Goal: Task Accomplishment & Management: Manage account settings

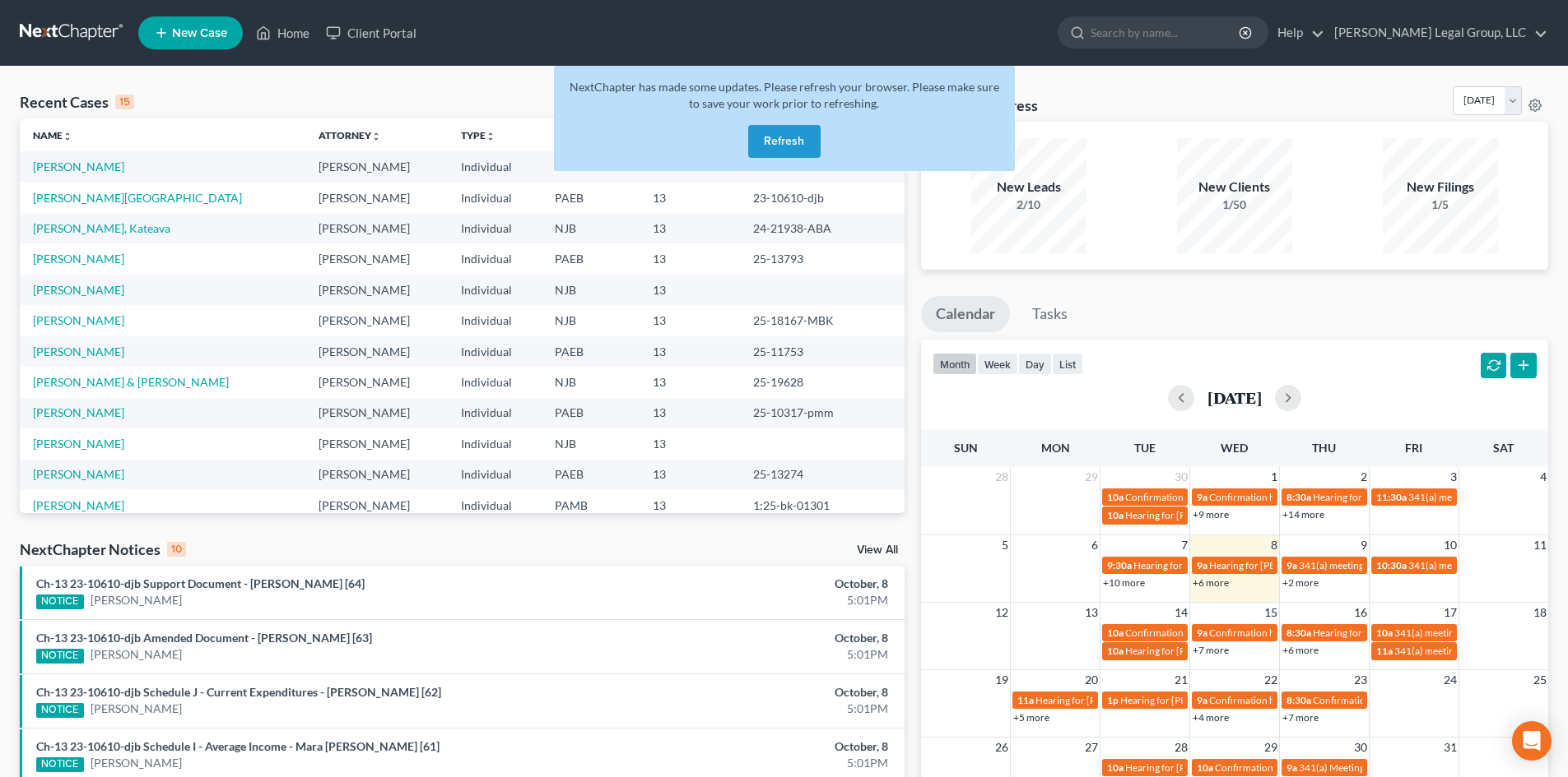
click at [814, 127] on button "Refresh" at bounding box center [784, 141] width 73 height 33
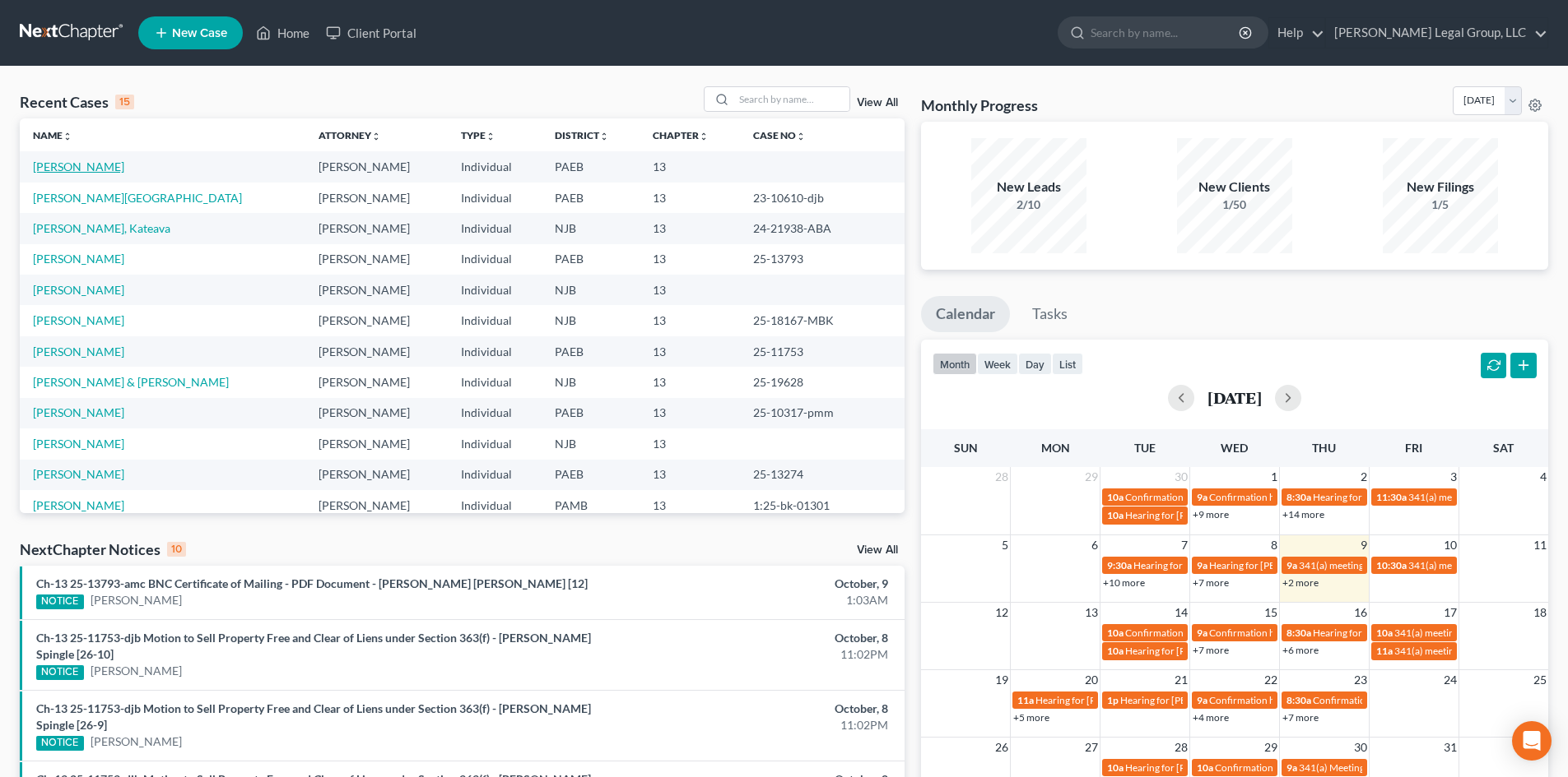
click at [81, 166] on link "[PERSON_NAME]" at bounding box center [78, 166] width 92 height 14
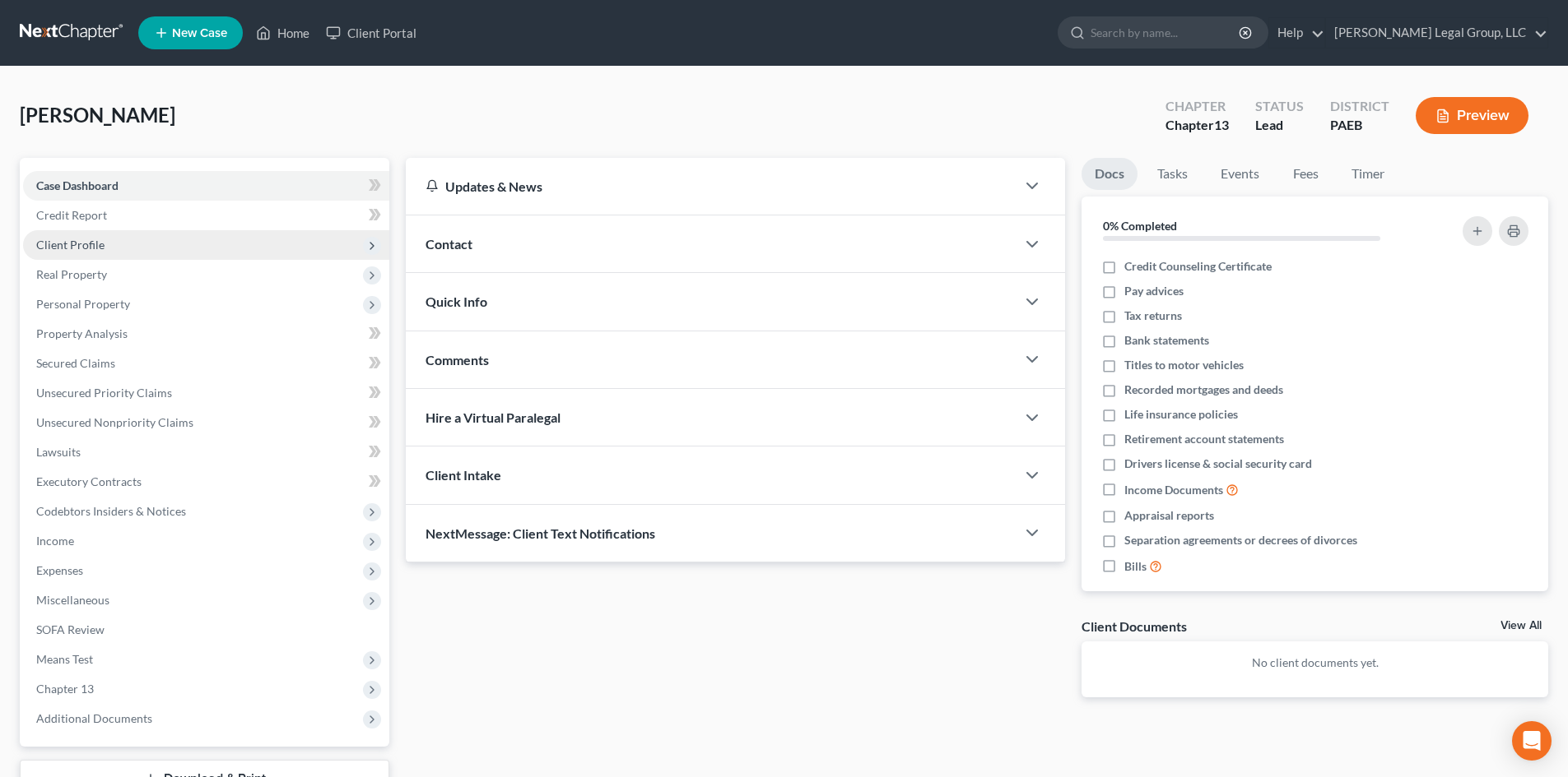
click at [104, 251] on span "Client Profile" at bounding box center [206, 244] width 366 height 29
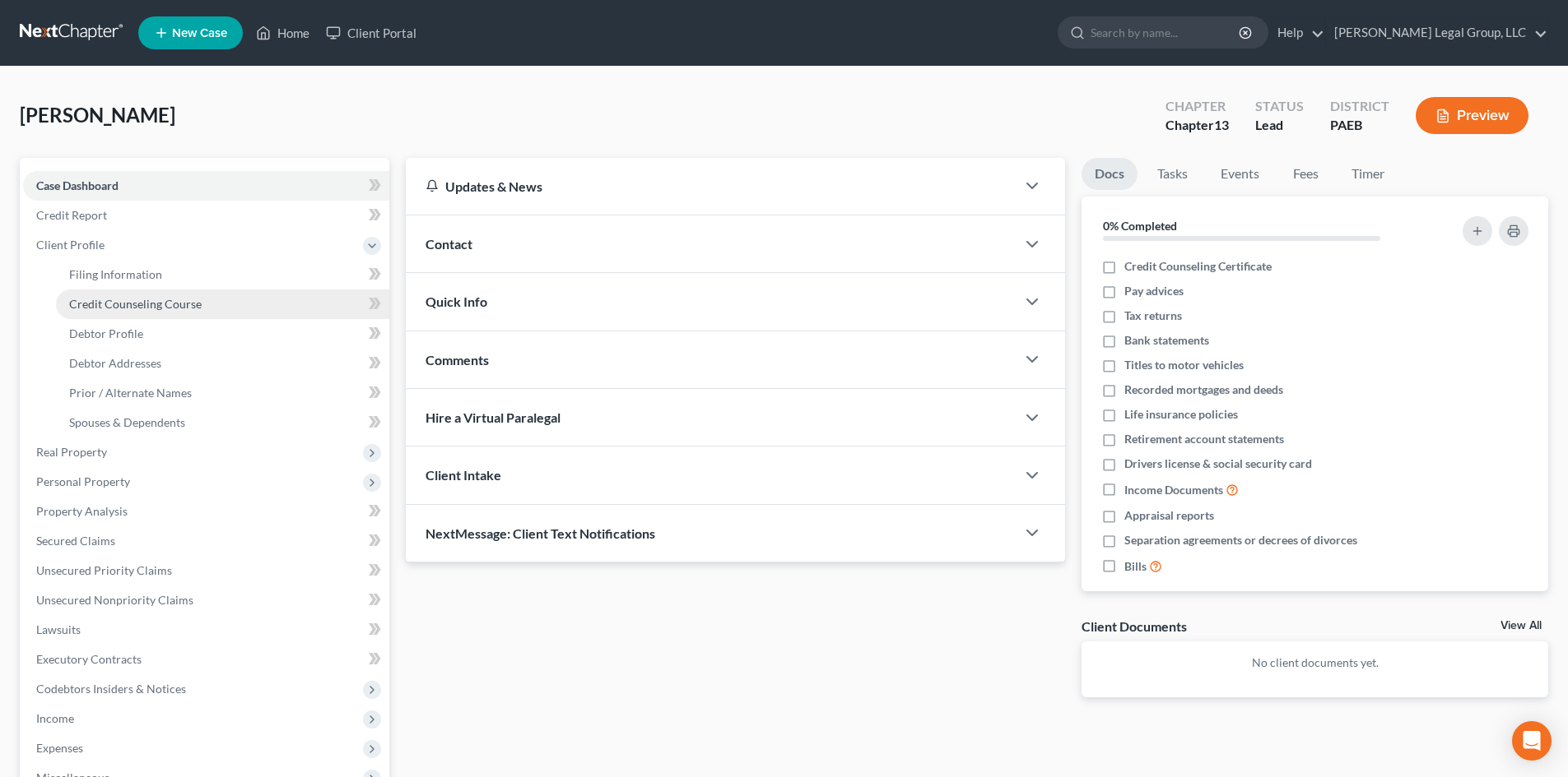
click at [165, 299] on span "Credit Counseling Course" at bounding box center [135, 304] width 132 height 14
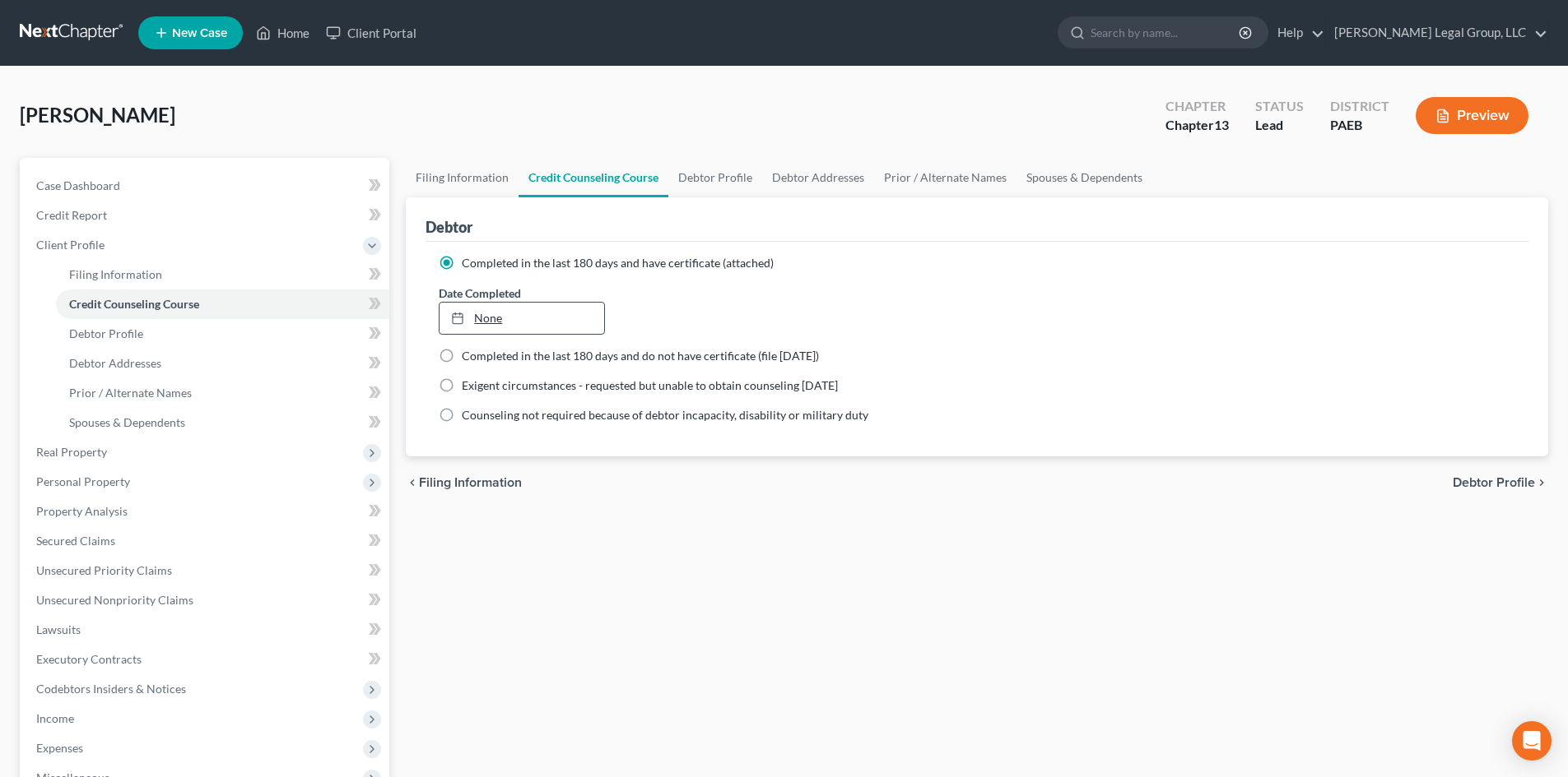
click at [520, 306] on link "None" at bounding box center [522, 318] width 164 height 31
type input "[DATE]"
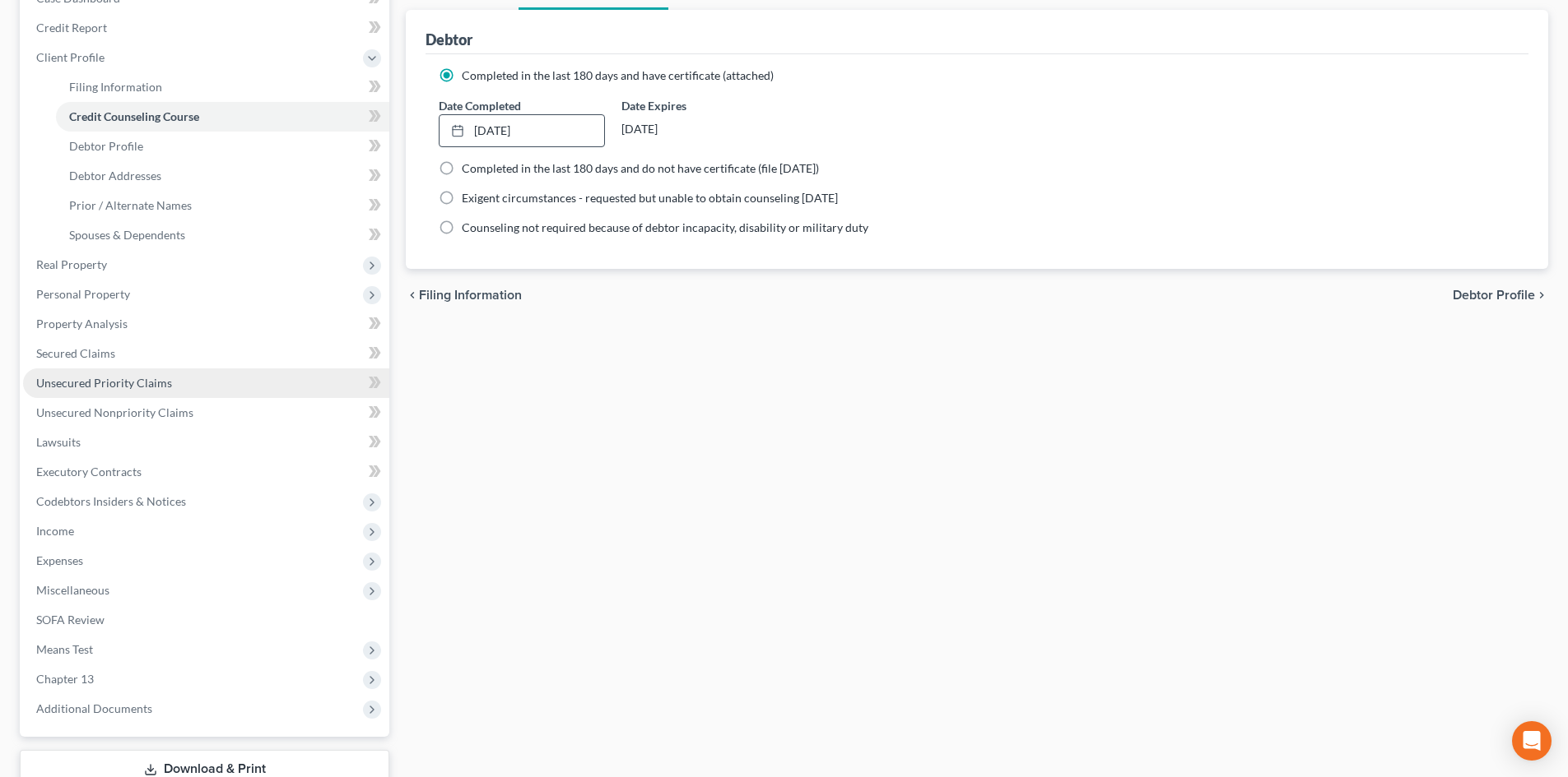
scroll to position [305, 0]
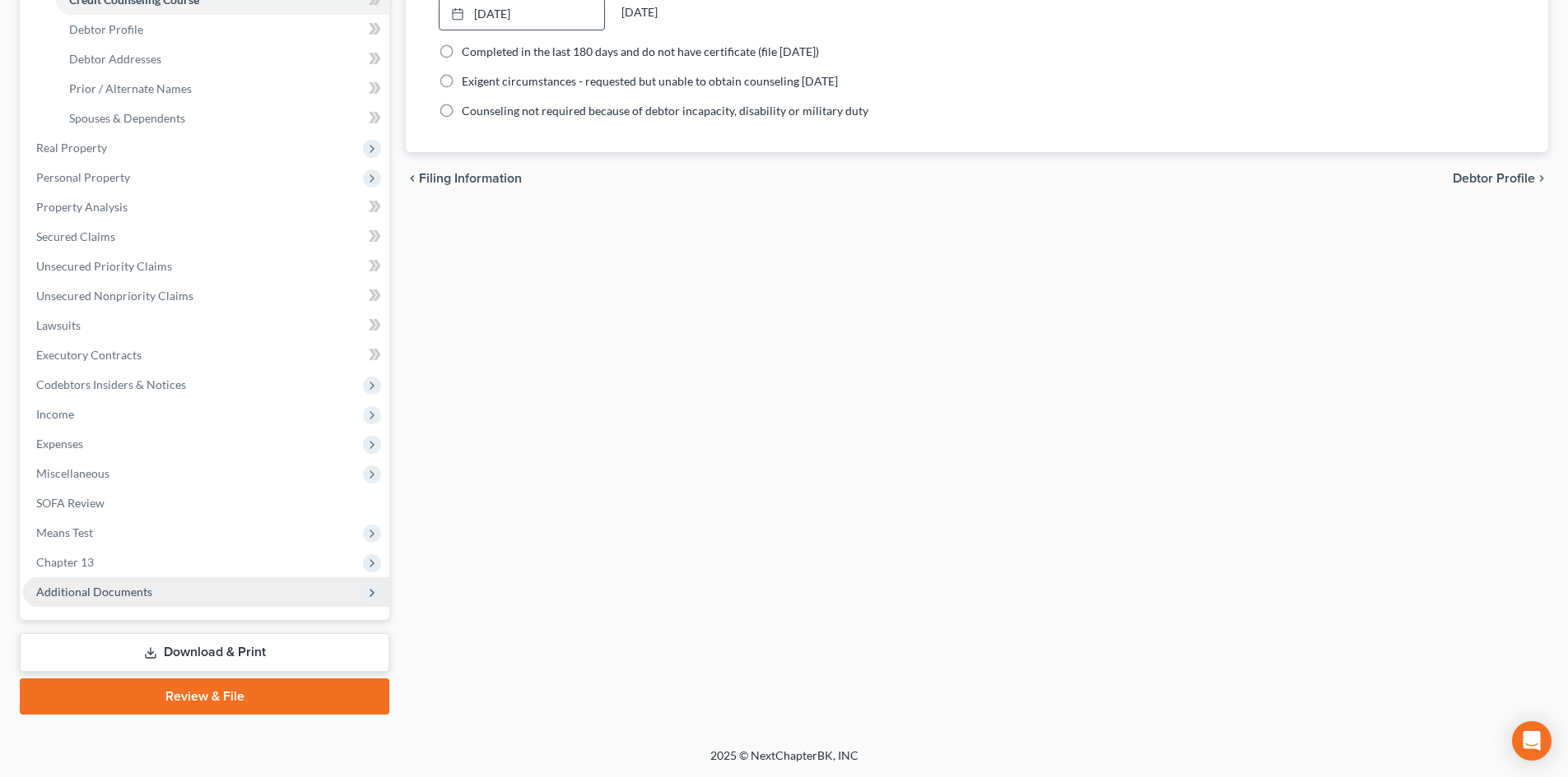
click at [230, 593] on span "Additional Documents" at bounding box center [206, 591] width 366 height 29
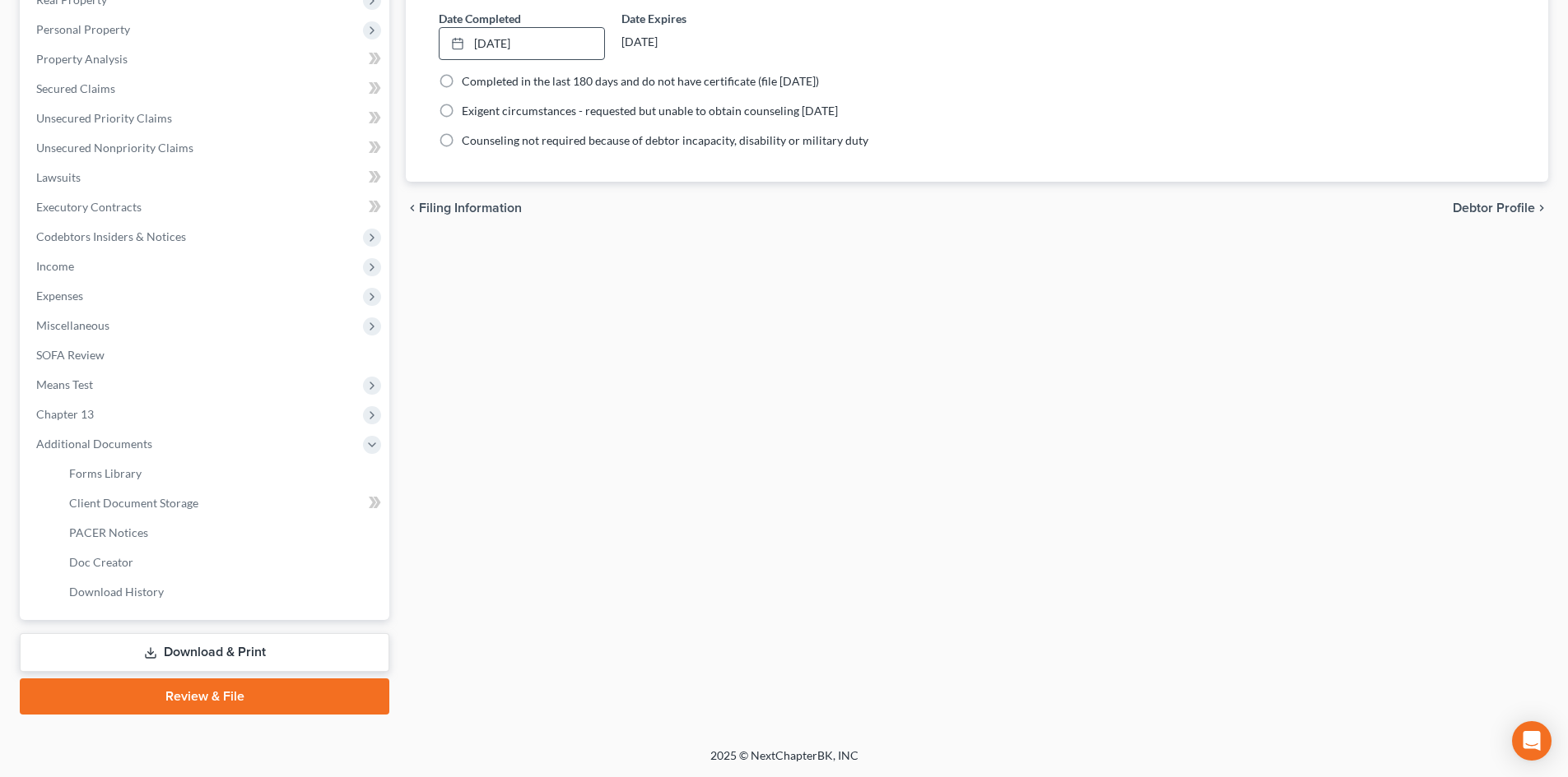
scroll to position [274, 0]
click at [180, 504] on span "Client Document Storage" at bounding box center [133, 503] width 129 height 14
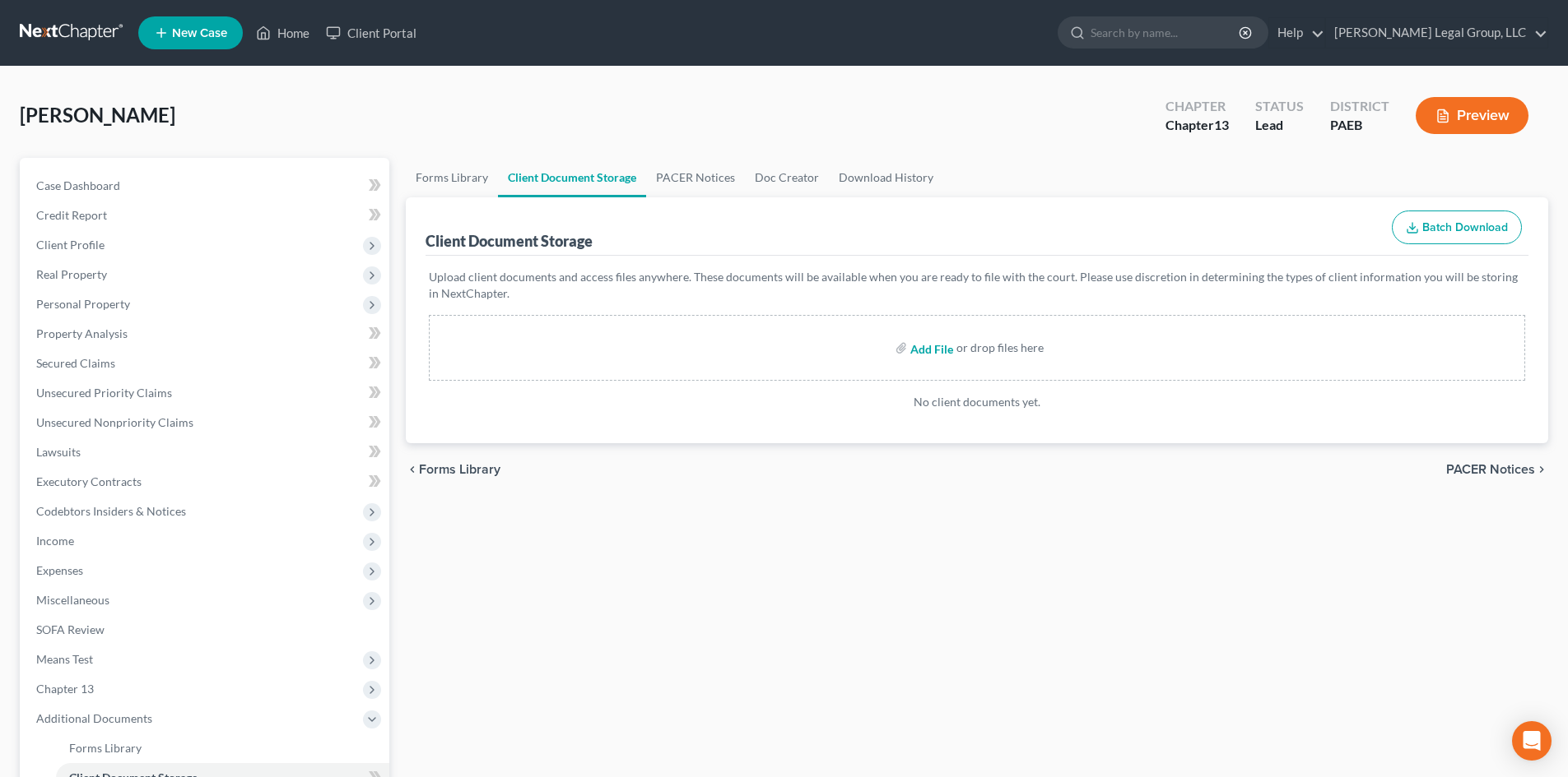
click at [925, 349] on input "file" at bounding box center [930, 347] width 40 height 29
type input "C:\fakepath\13858-PAE-CC-040178499.pdf"
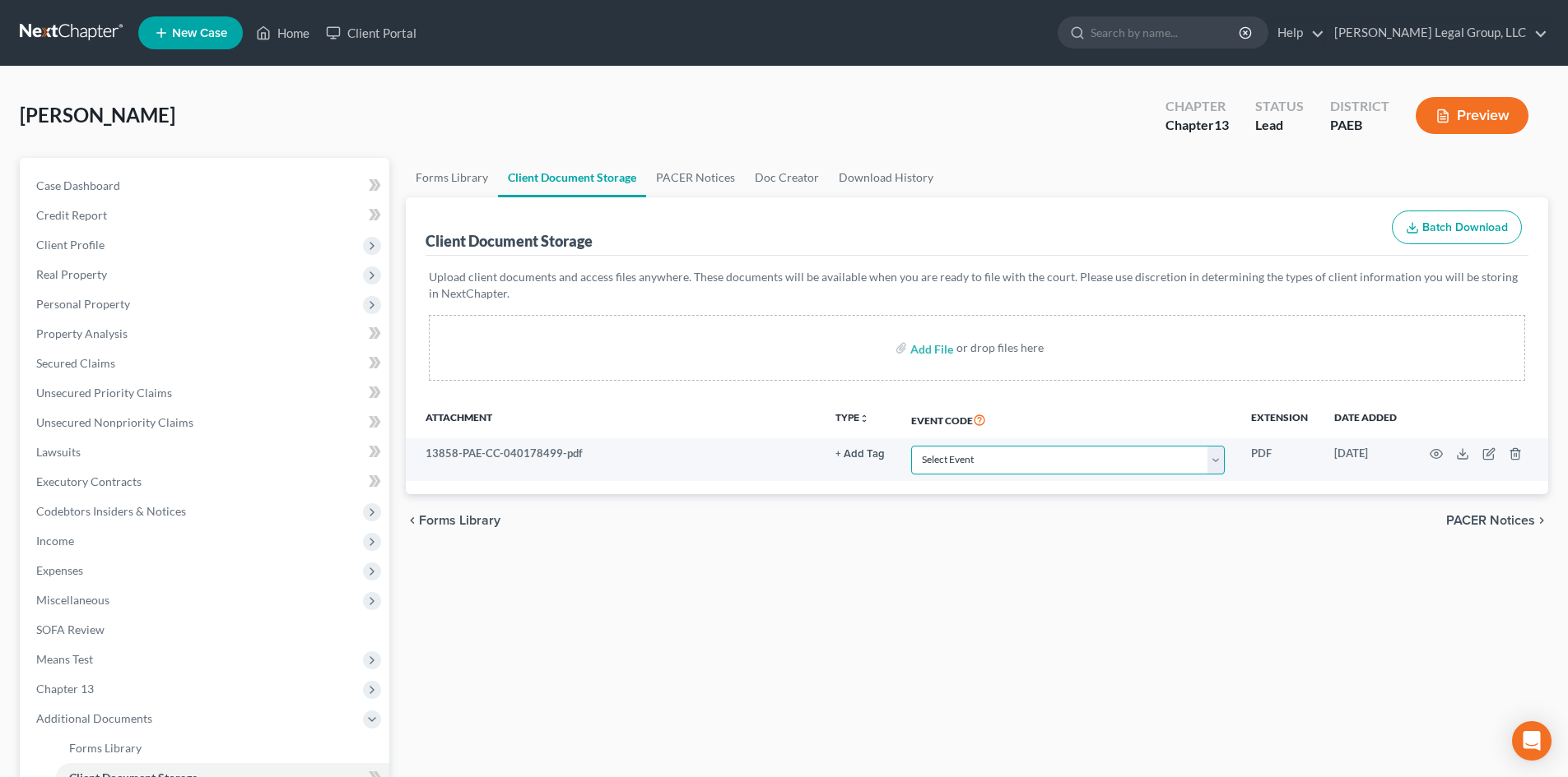
drag, startPoint x: 1006, startPoint y: 454, endPoint x: 1015, endPoint y: 482, distance: 29.4
click at [1008, 455] on select "Select Event Amended Matrix List of Creditors (Fee) Application to Have the Cha…" at bounding box center [1068, 460] width 313 height 29
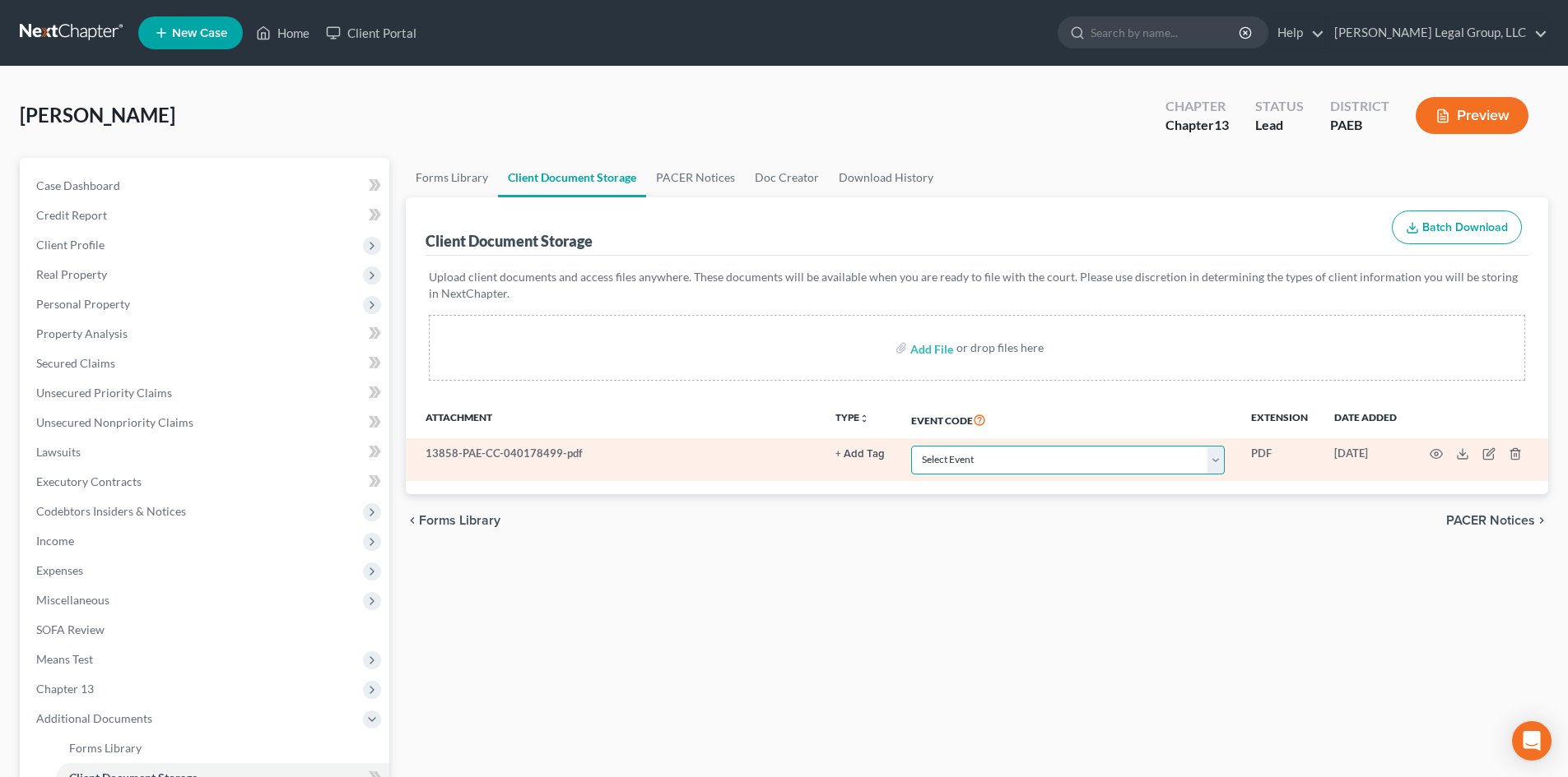
select select "2"
click at [911, 446] on select "Select Event Amended Matrix List of Creditors (Fee) Application to Have the Cha…" at bounding box center [1068, 460] width 313 height 29
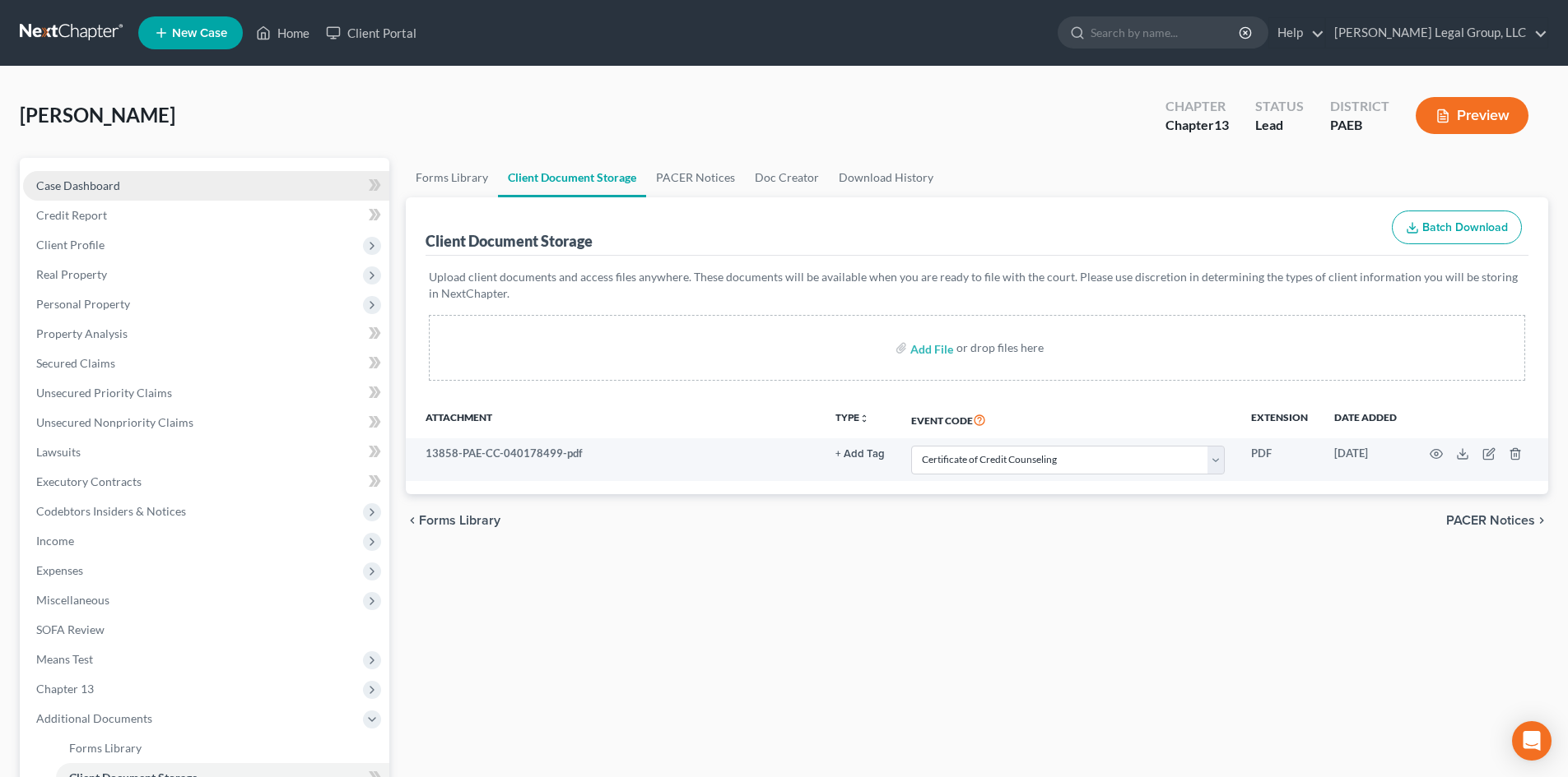
click at [81, 184] on span "Case Dashboard" at bounding box center [77, 185] width 84 height 14
